Goal: Register for event/course

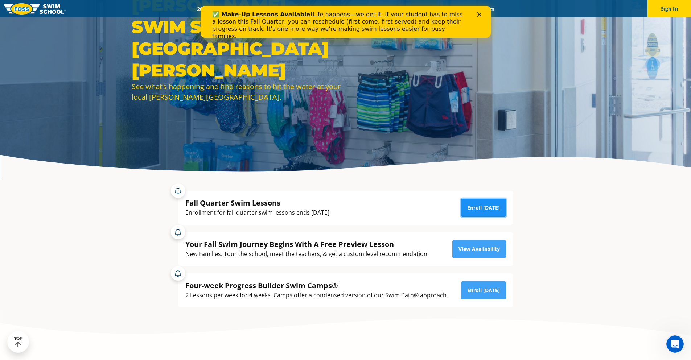
click at [490, 206] on link "Enroll Today" at bounding box center [483, 208] width 45 height 18
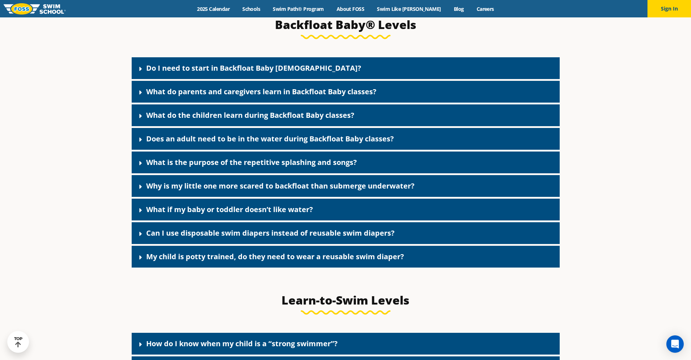
click at [315, 78] on div "Do I need to start in Backfloat Baby [DEMOGRAPHIC_DATA]?" at bounding box center [346, 68] width 428 height 22
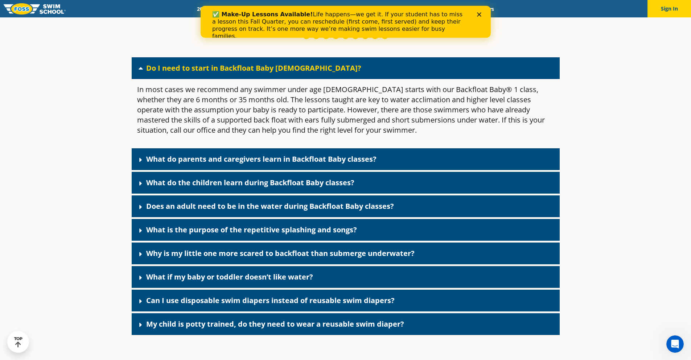
click at [407, 169] on div "What do parents and caregivers learn in Backfloat Baby classes?" at bounding box center [346, 159] width 428 height 22
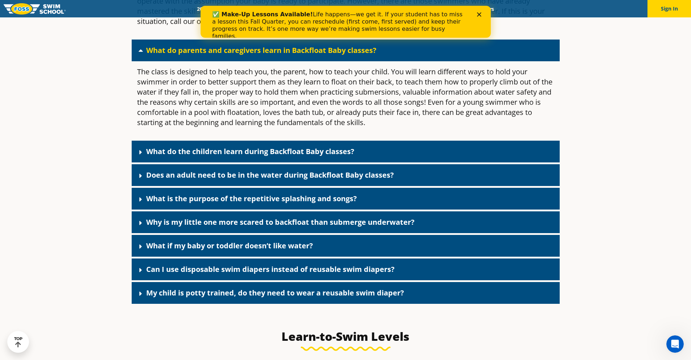
scroll to position [1779, 0]
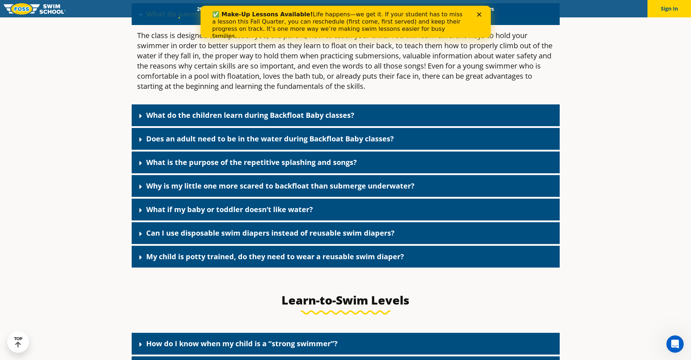
click at [410, 242] on div "Can I use disposable swim diapers instead of reusable swim diapers?" at bounding box center [346, 233] width 428 height 22
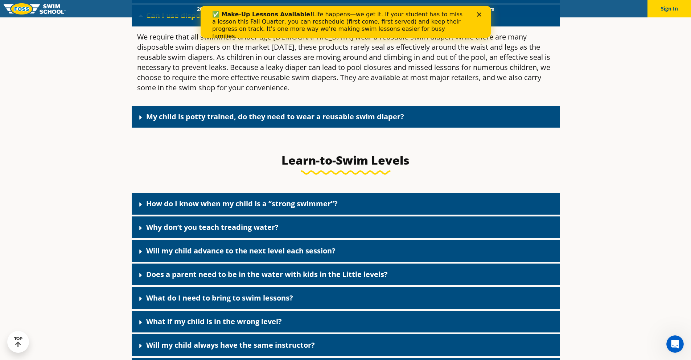
scroll to position [2033, 0]
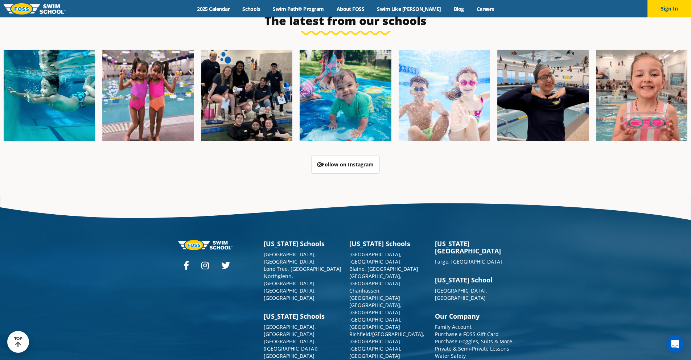
scroll to position [1870, 0]
